Goal: Task Accomplishment & Management: Use online tool/utility

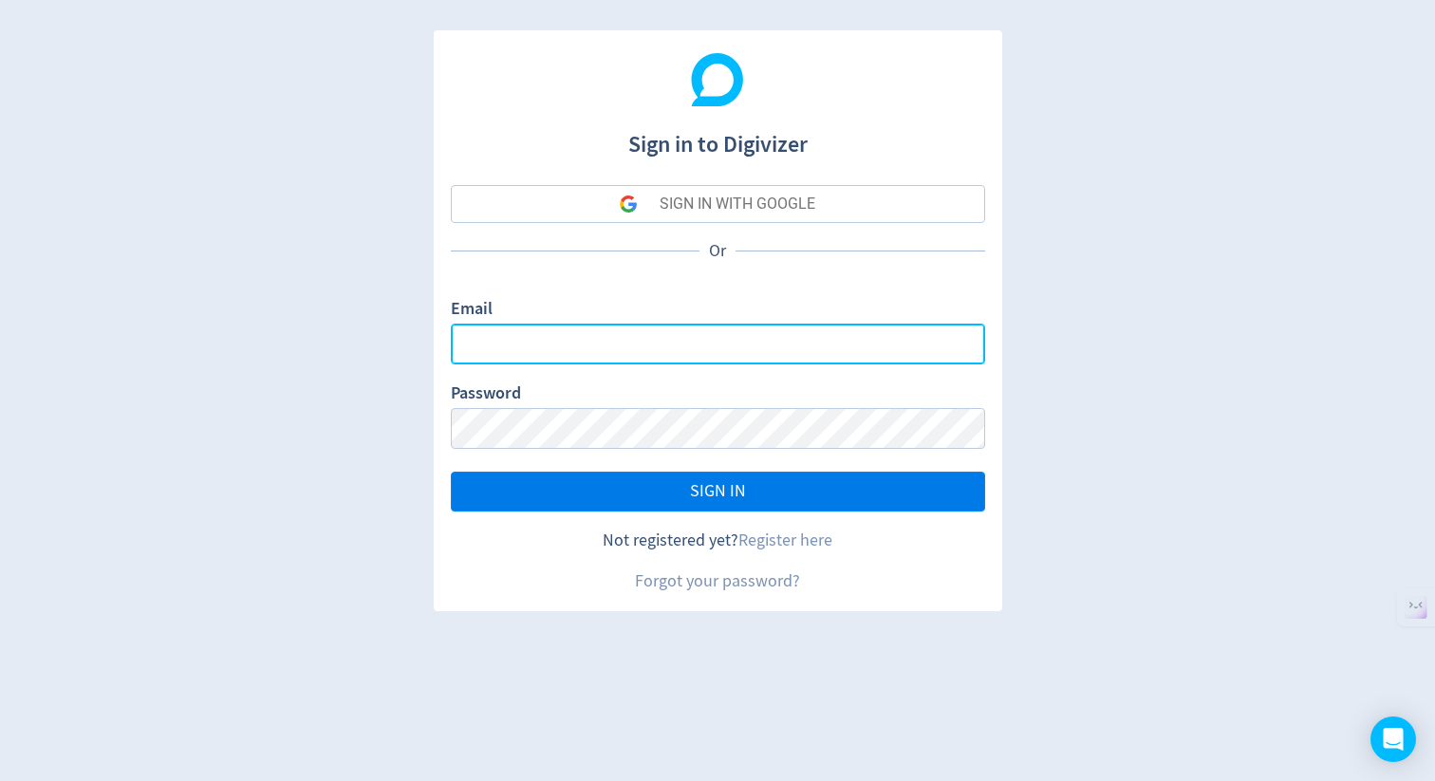
type input "[EMAIL_ADDRESS][DOMAIN_NAME]"
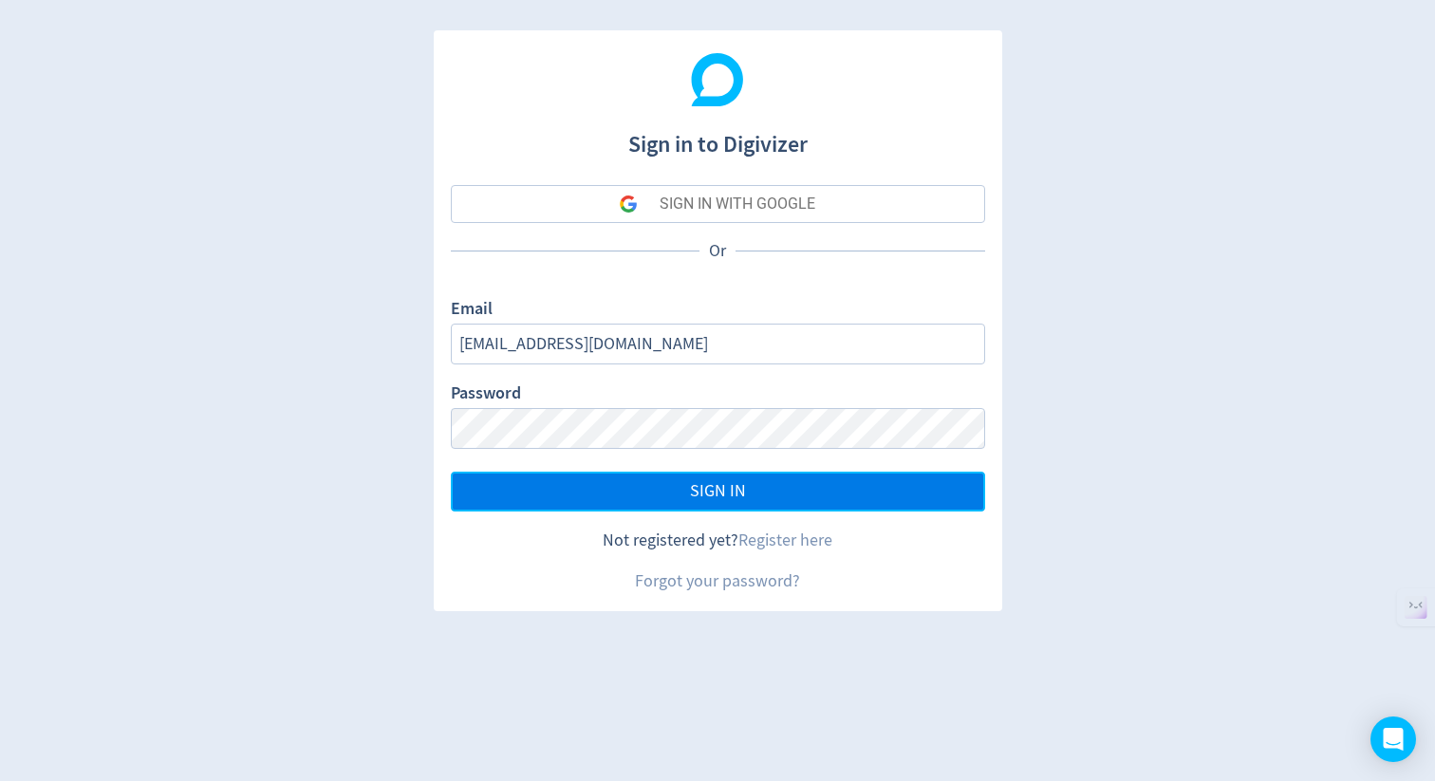
click at [715, 493] on span "SIGN IN" at bounding box center [718, 491] width 56 height 17
